Goal: Find specific page/section: Find specific page/section

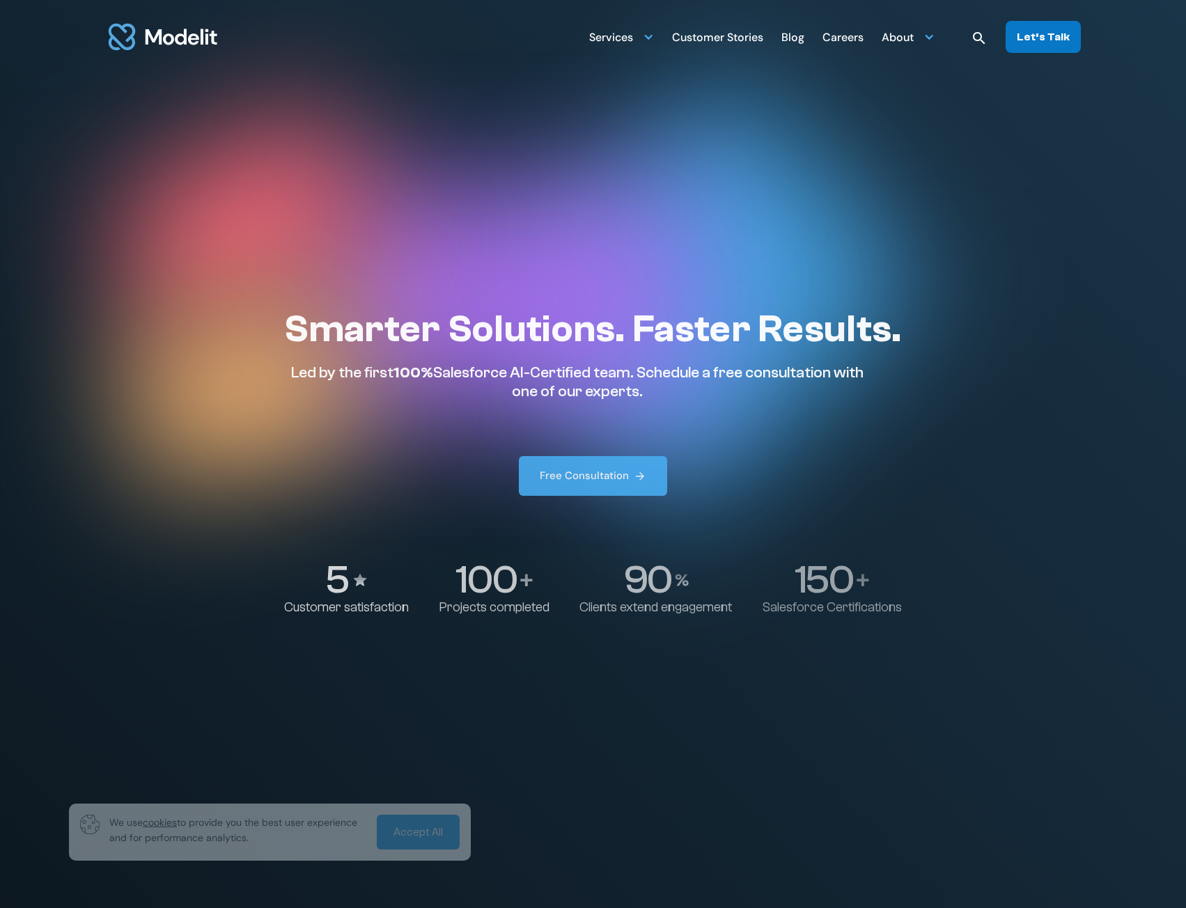
click at [1042, 39] on div "Let’s Talk" at bounding box center [1043, 36] width 53 height 15
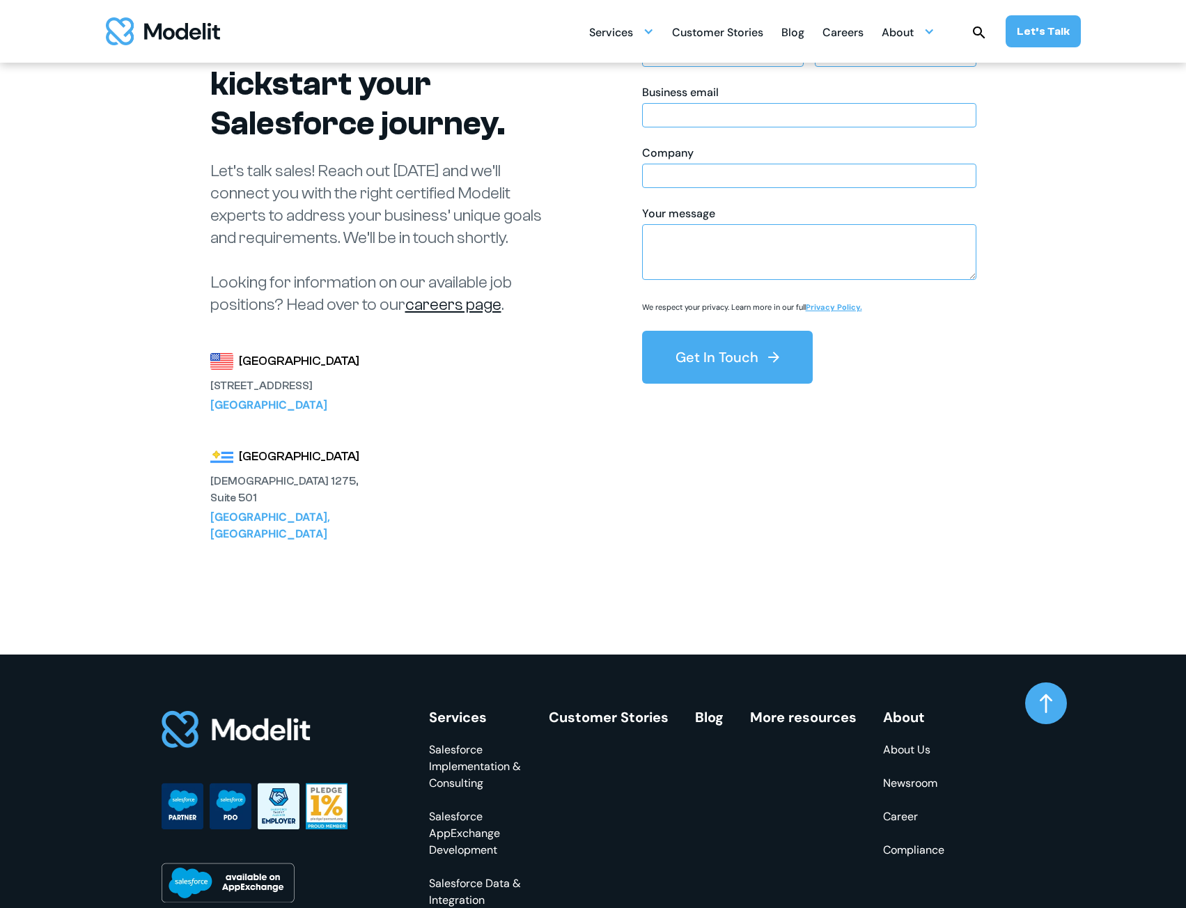
scroll to position [139, 0]
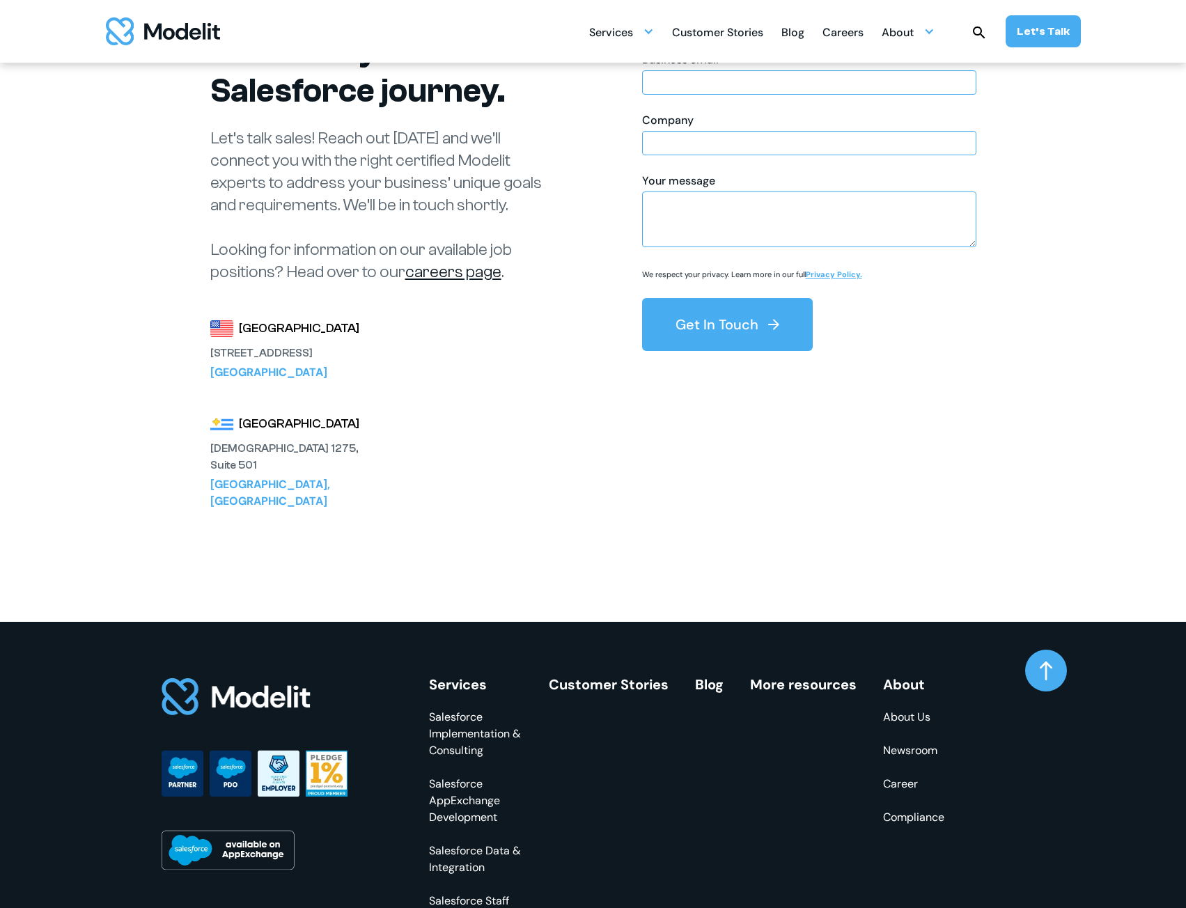
click at [484, 276] on link "careers page" at bounding box center [453, 272] width 96 height 19
